Goal: Task Accomplishment & Management: Manage account settings

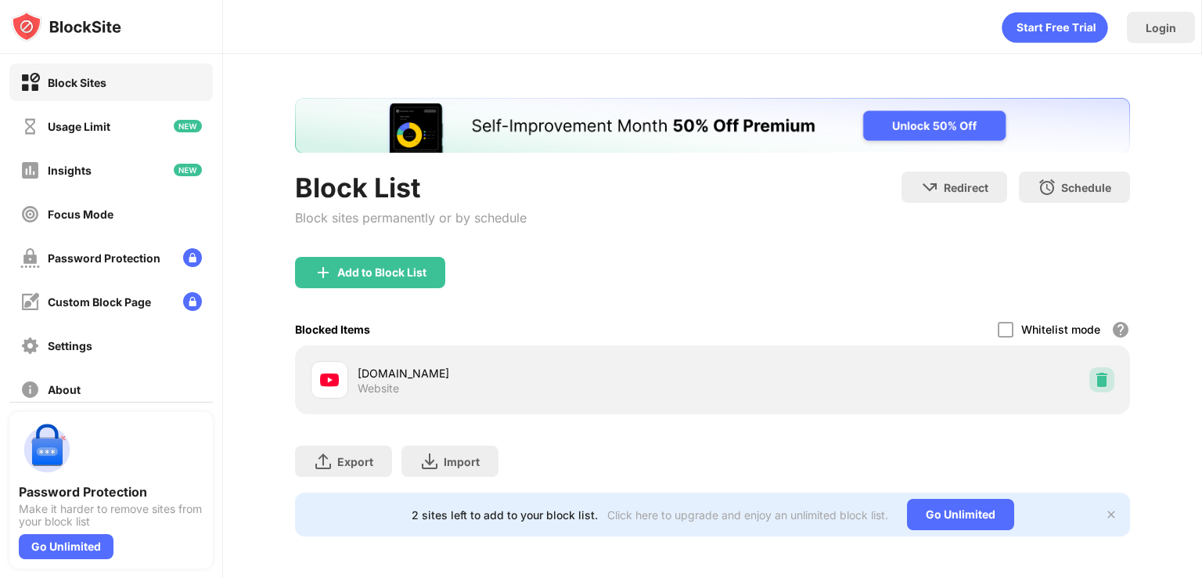
click at [1094, 373] on img at bounding box center [1102, 380] width 16 height 16
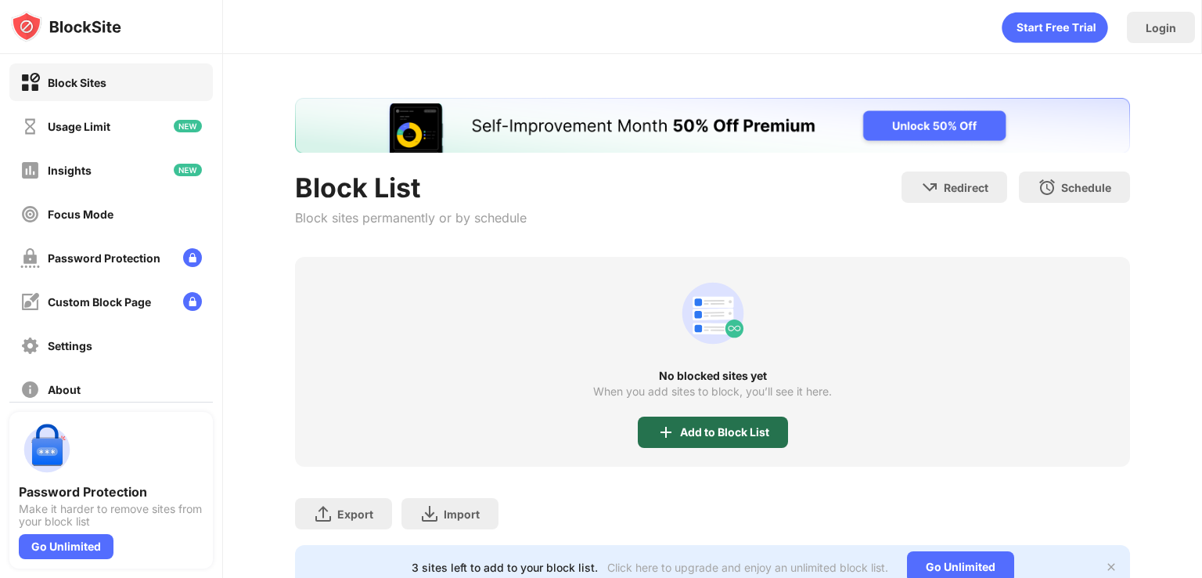
click at [687, 426] on div "Add to Block List" at bounding box center [724, 432] width 89 height 13
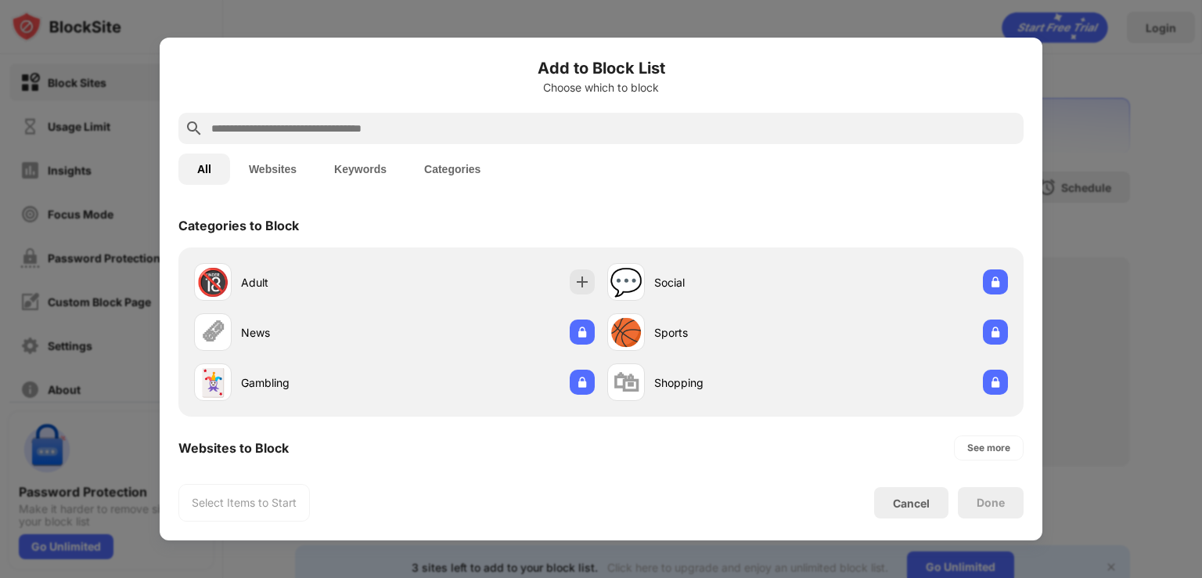
click at [615, 128] on input "text" at bounding box center [614, 128] width 808 height 19
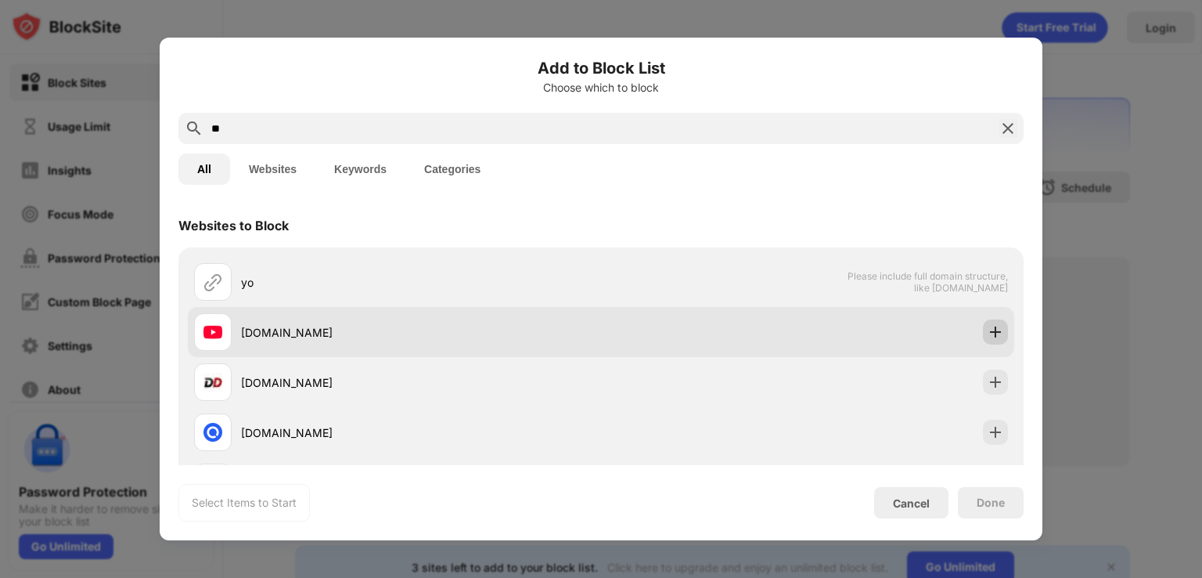
type input "**"
click at [989, 329] on img at bounding box center [996, 332] width 16 height 16
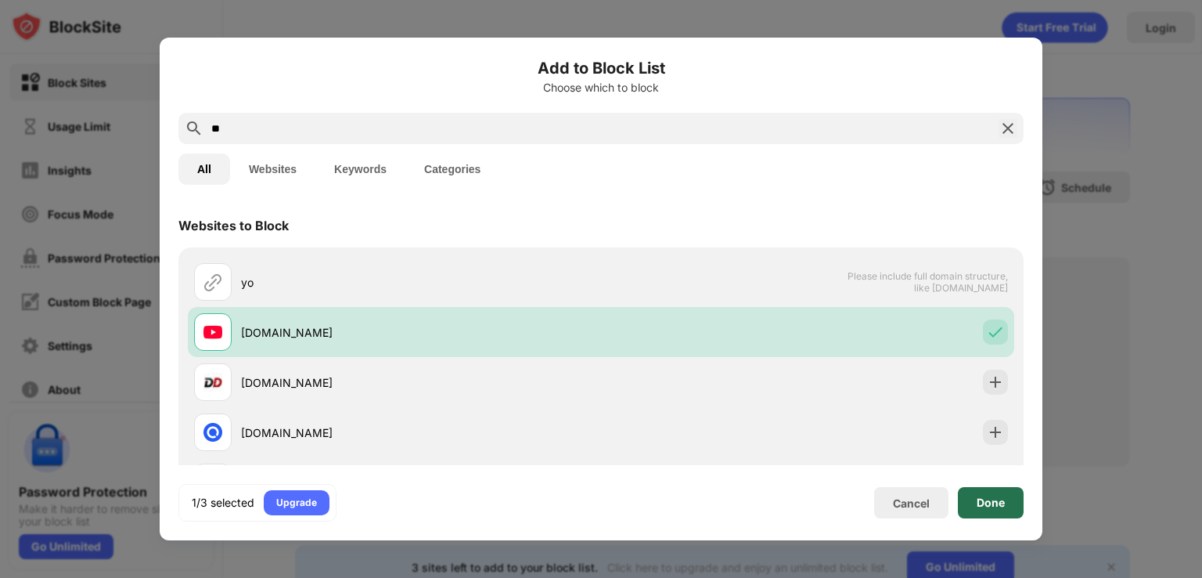
click at [1008, 510] on div "Done" at bounding box center [991, 502] width 66 height 31
